Goal: Task Accomplishment & Management: Use online tool/utility

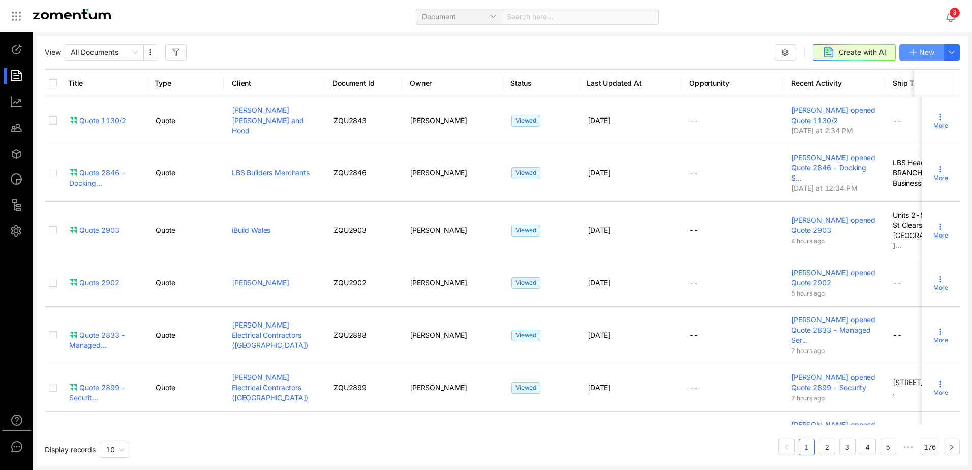
click at [916, 51] on icon "button" at bounding box center [913, 52] width 8 height 8
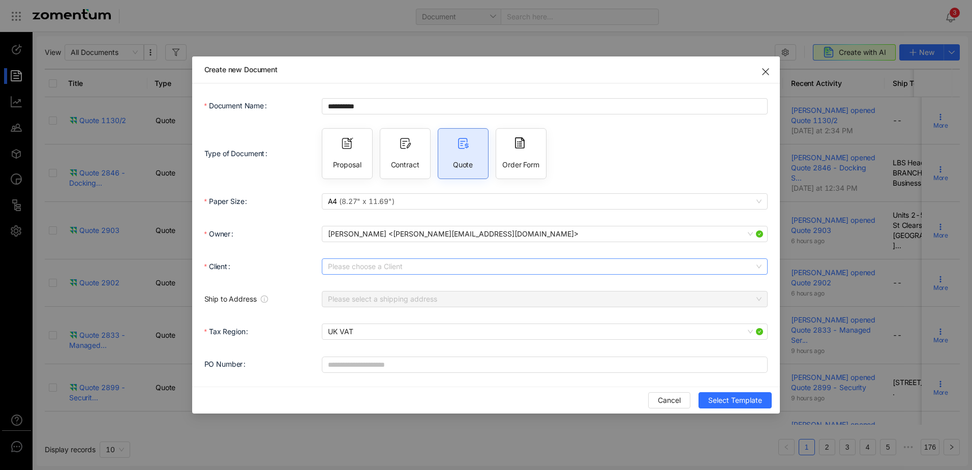
click at [418, 267] on input "Client" at bounding box center [541, 266] width 427 height 15
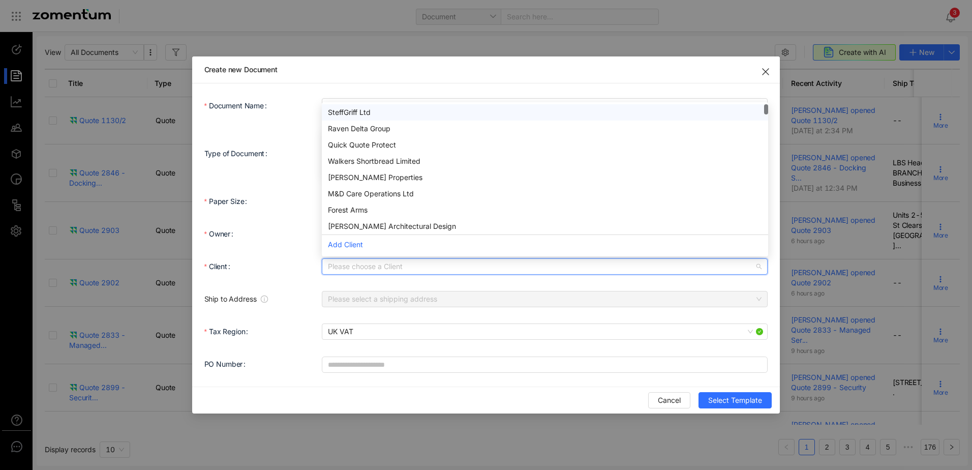
click at [418, 267] on input "Client" at bounding box center [541, 266] width 427 height 15
click at [359, 112] on div "SteffGriff Ltd" at bounding box center [545, 112] width 434 height 11
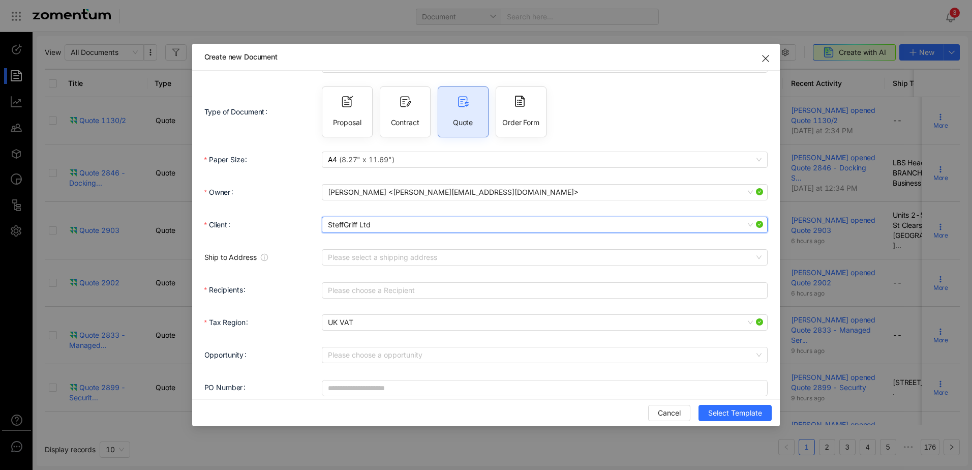
scroll to position [39, 0]
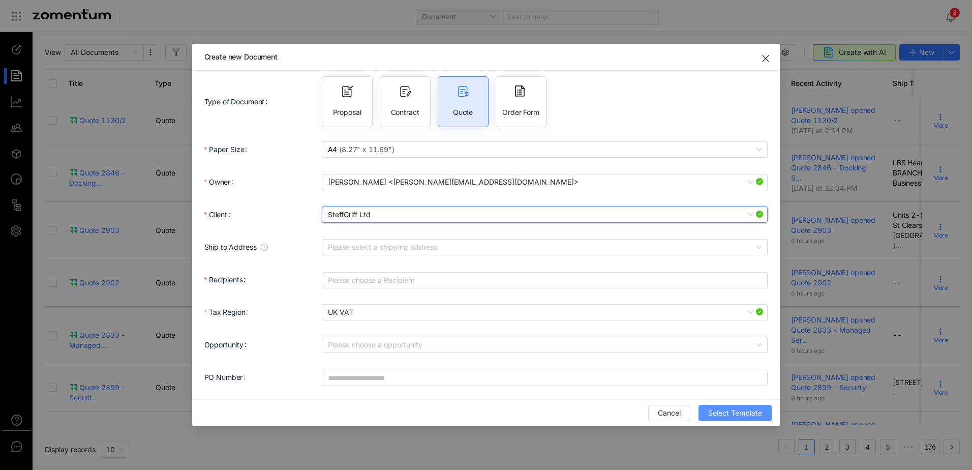
click at [726, 413] on span "Select Template" at bounding box center [735, 412] width 54 height 11
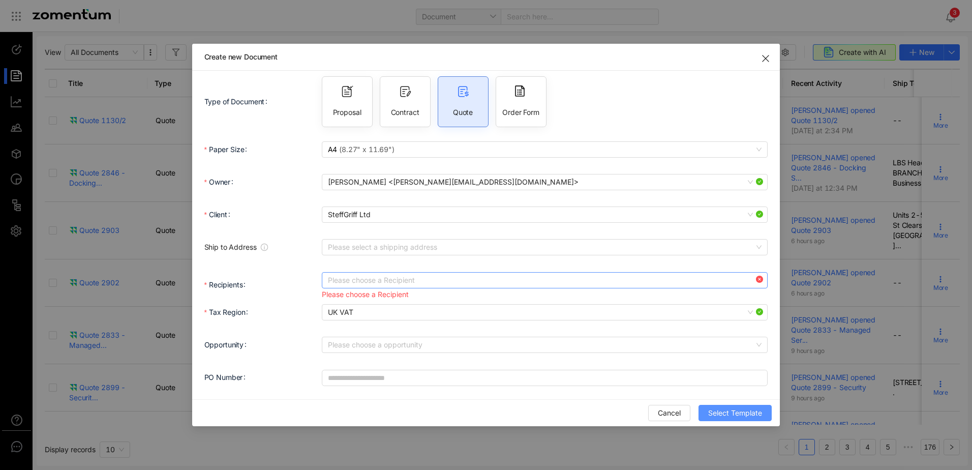
click at [411, 283] on div at bounding box center [539, 280] width 431 height 14
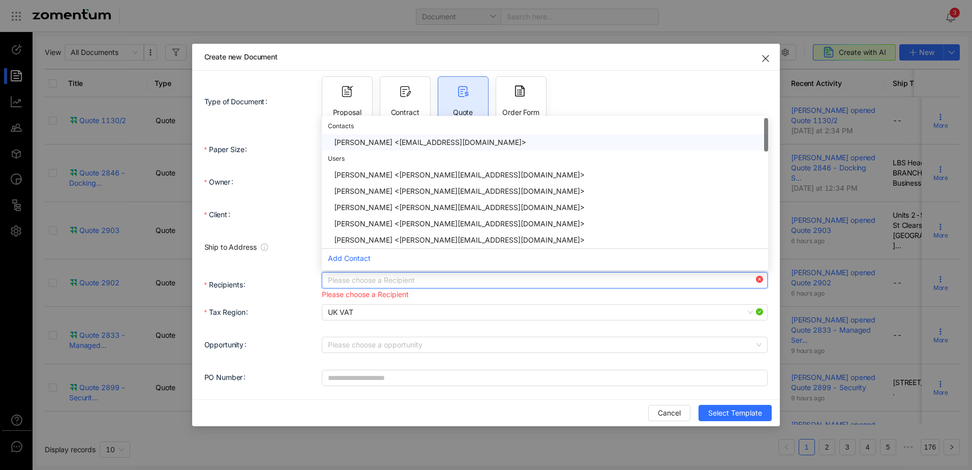
click at [426, 147] on div "Steffan Griffiths <steffanclwyd@gmail.com>" at bounding box center [548, 142] width 428 height 11
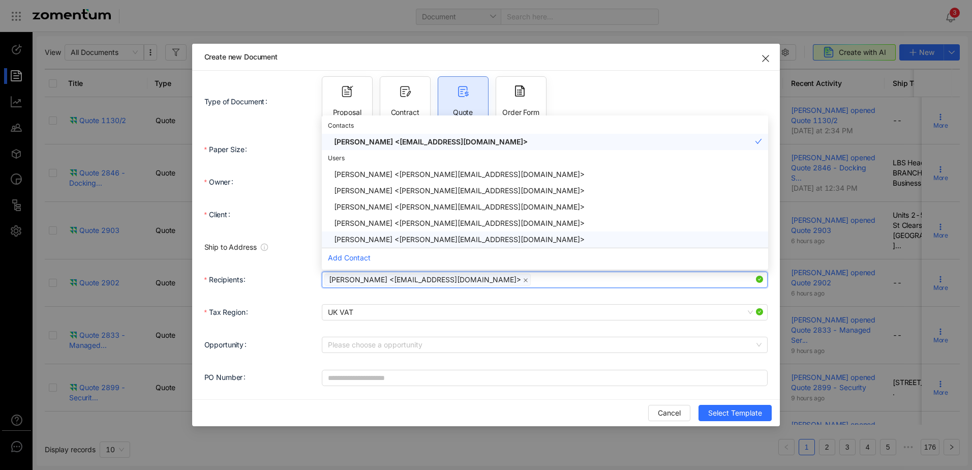
click at [516, 331] on form "**********" at bounding box center [486, 216] width 564 height 344
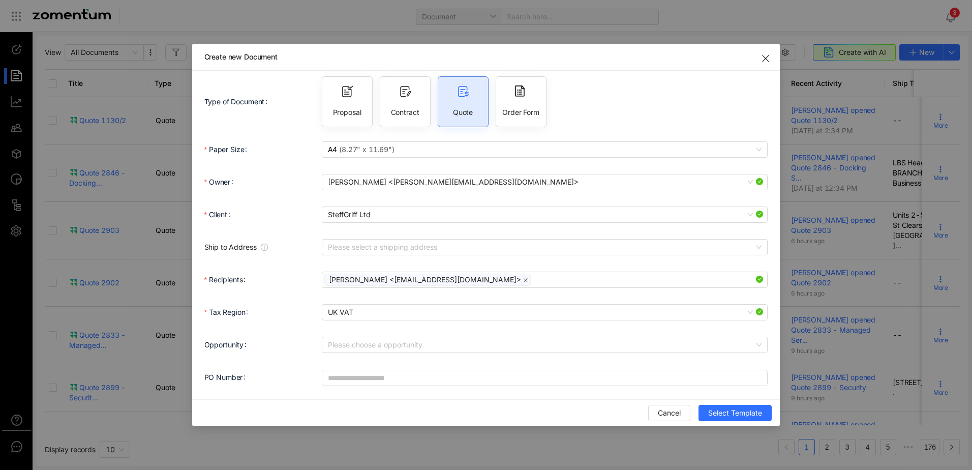
click at [769, 59] on use "Close" at bounding box center [765, 58] width 6 height 6
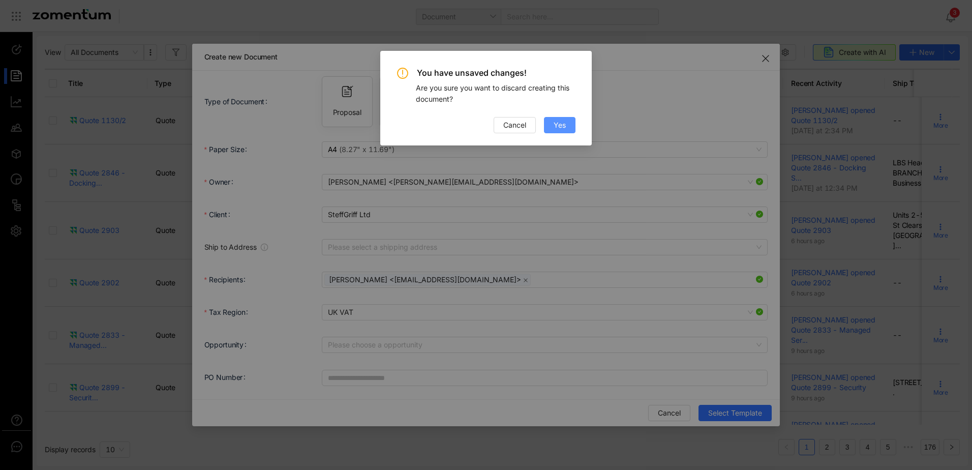
click at [556, 125] on span "Yes" at bounding box center [560, 124] width 12 height 11
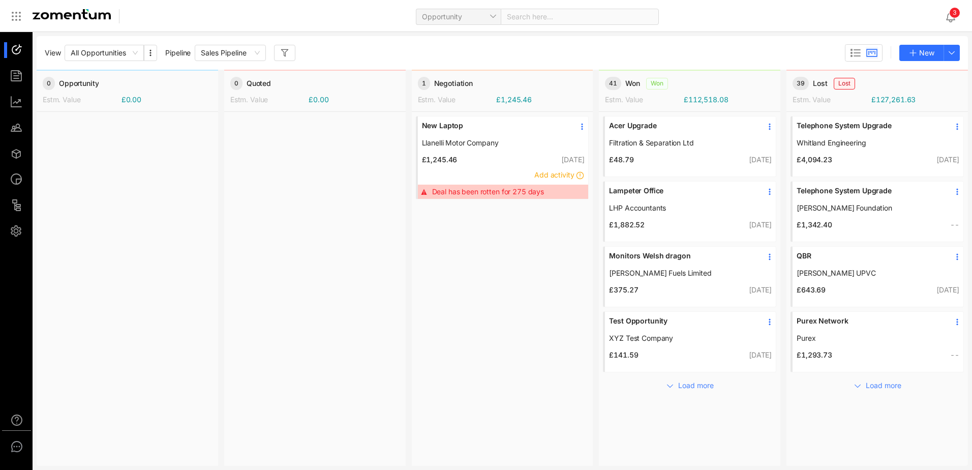
click at [18, 78] on div at bounding box center [21, 76] width 22 height 16
